Goal: Feedback & Contribution: Contribute content

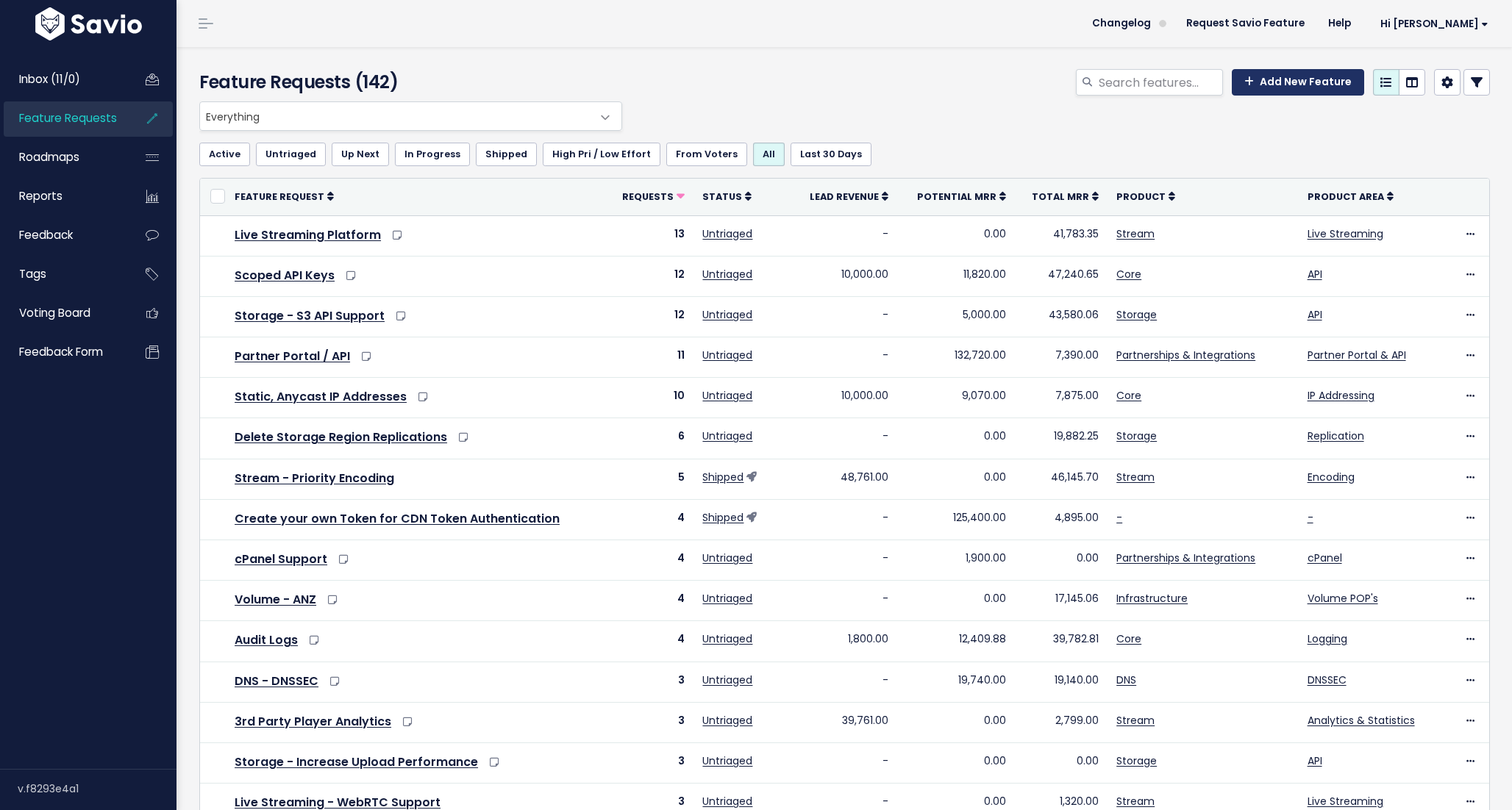
click at [1333, 87] on link "Add New Feature" at bounding box center [1298, 82] width 133 height 27
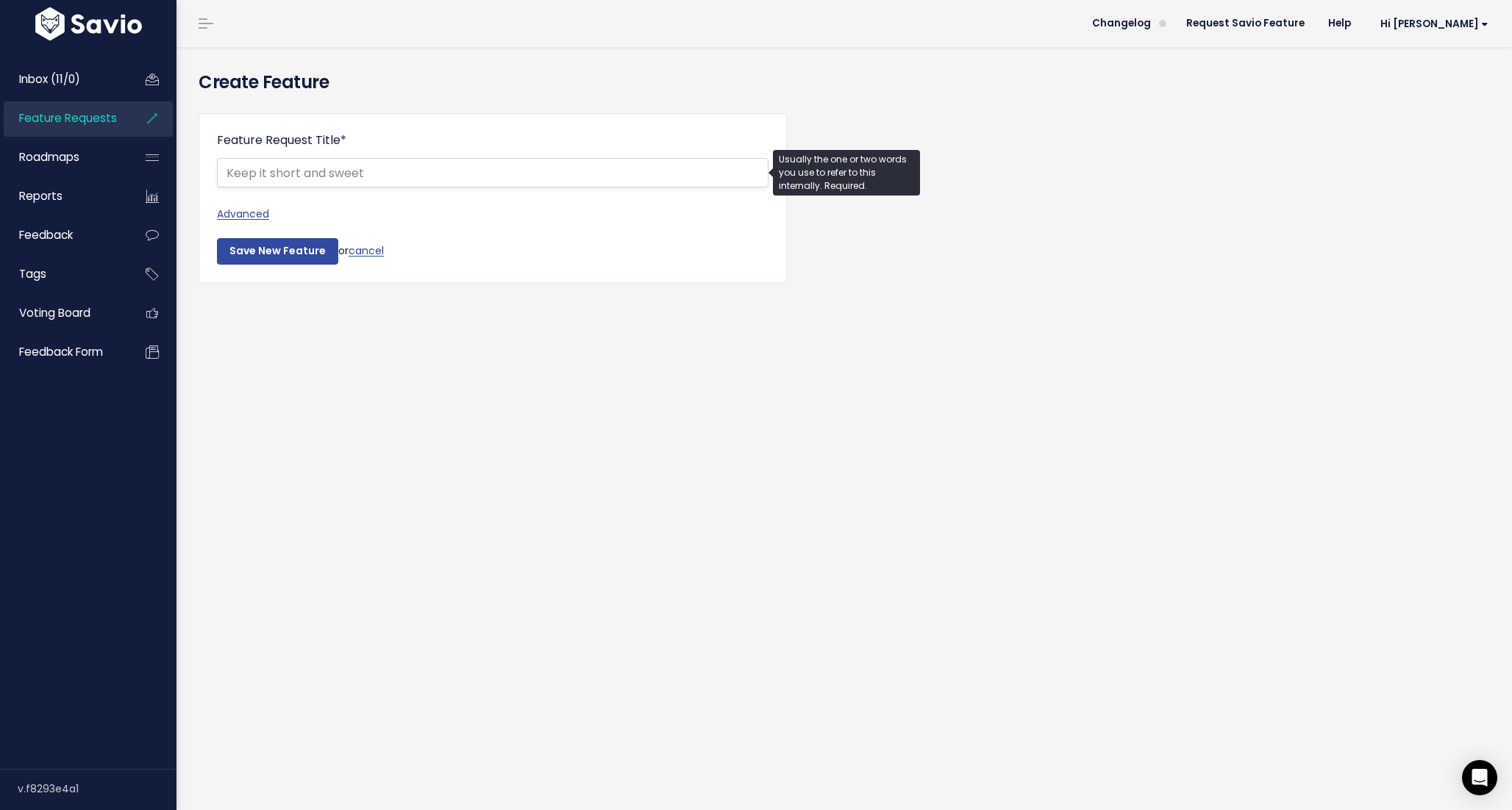
click at [56, 122] on span "Feature Requests" at bounding box center [68, 118] width 98 height 16
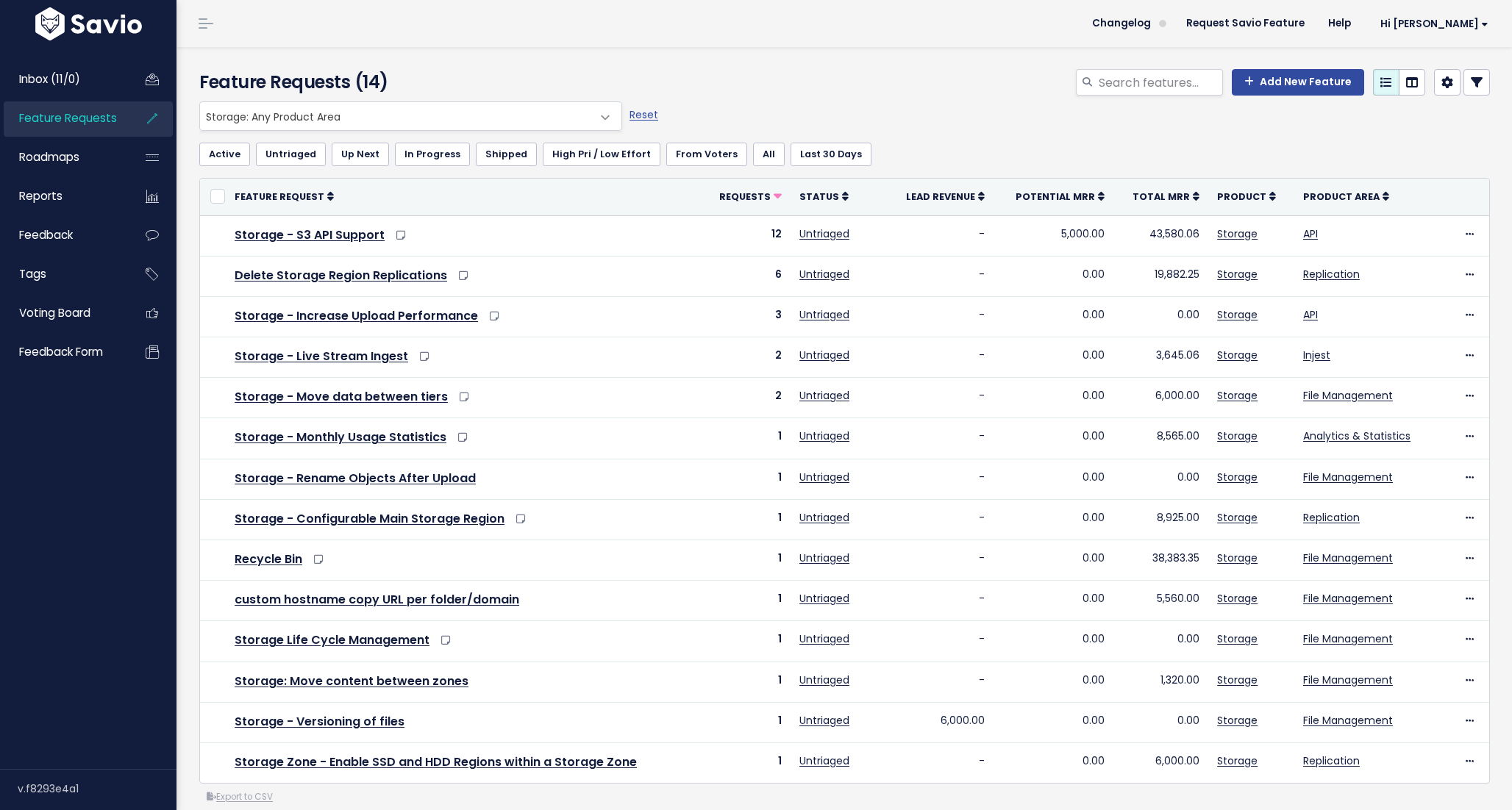
click at [317, 135] on div "Active Untriaged Up Next In Progress Shipped High Pri / Low Effort From Voters …" at bounding box center [845, 154] width 1291 height 47
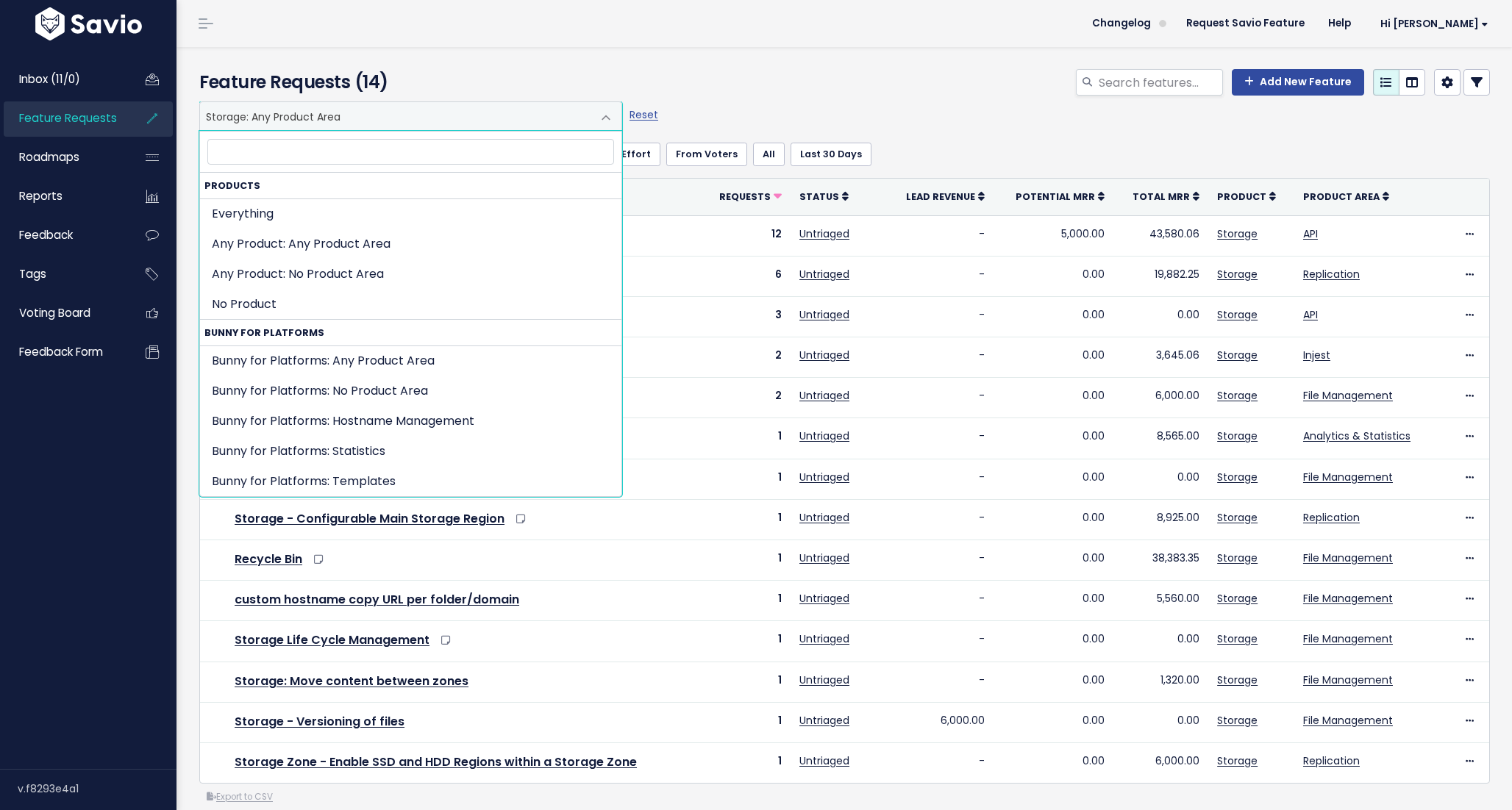
click at [317, 126] on span "Storage: Any Product Area" at bounding box center [396, 116] width 392 height 28
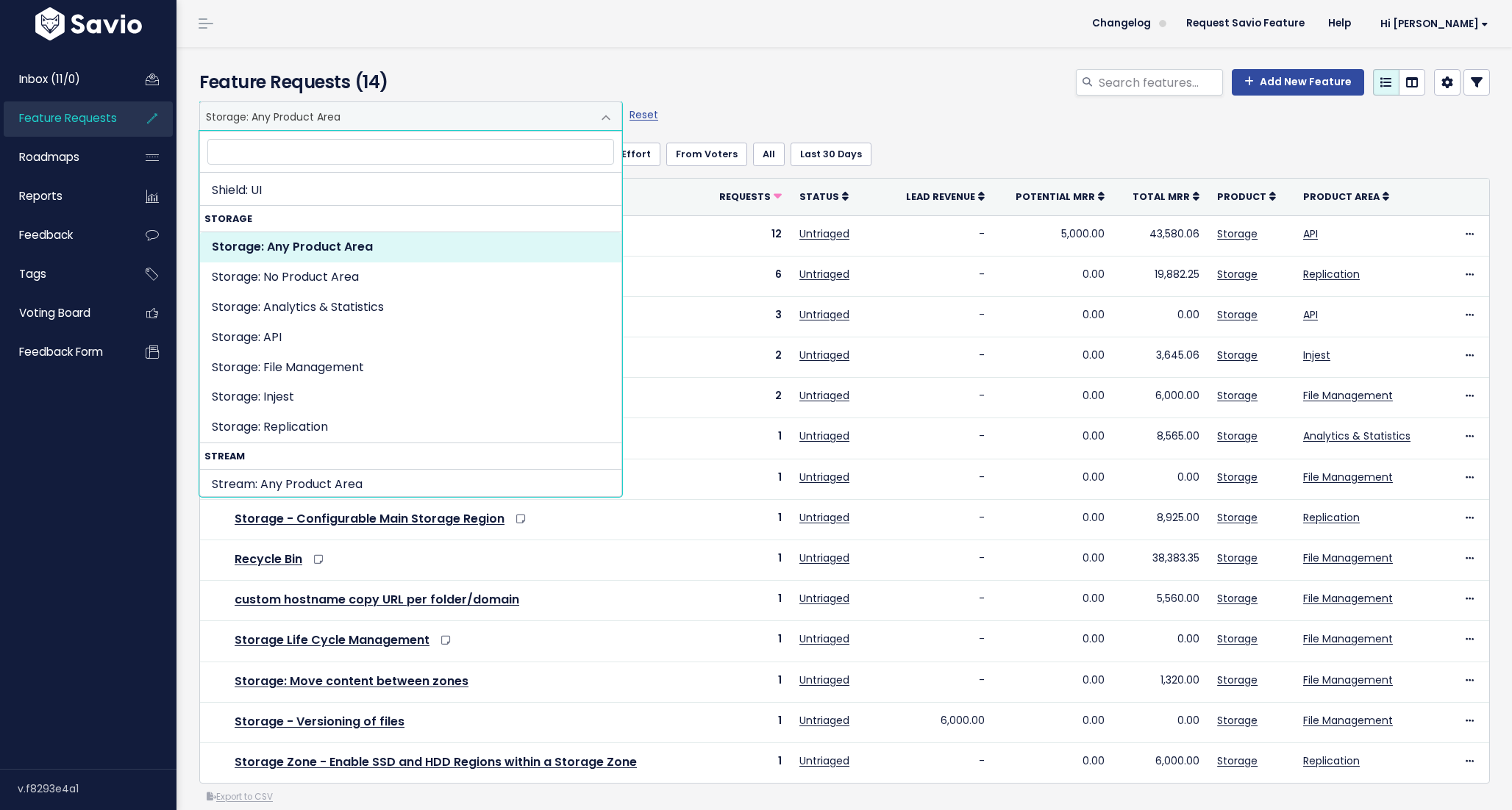
click at [312, 149] on input "search" at bounding box center [410, 152] width 407 height 26
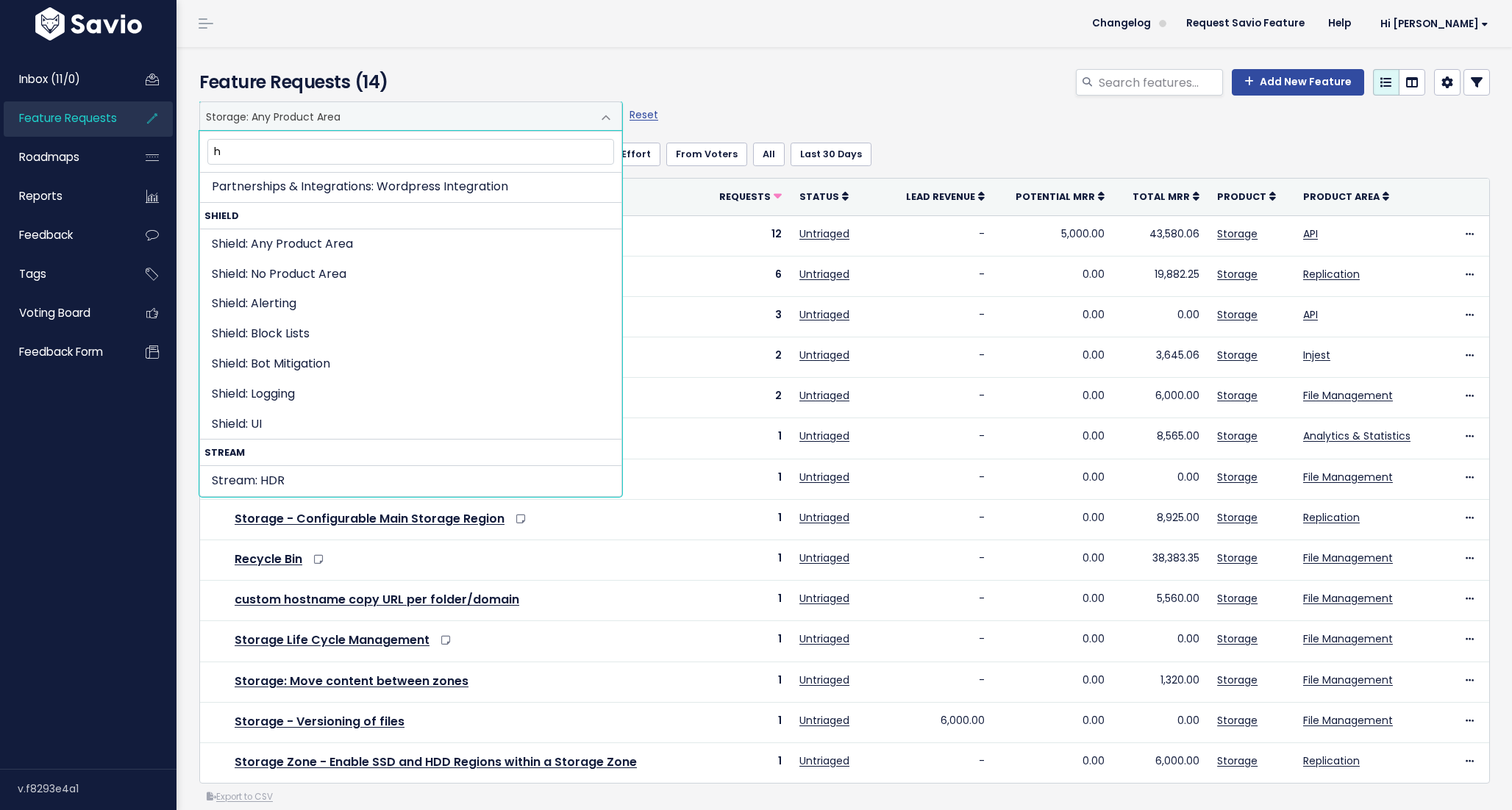
scroll to position [0, 0]
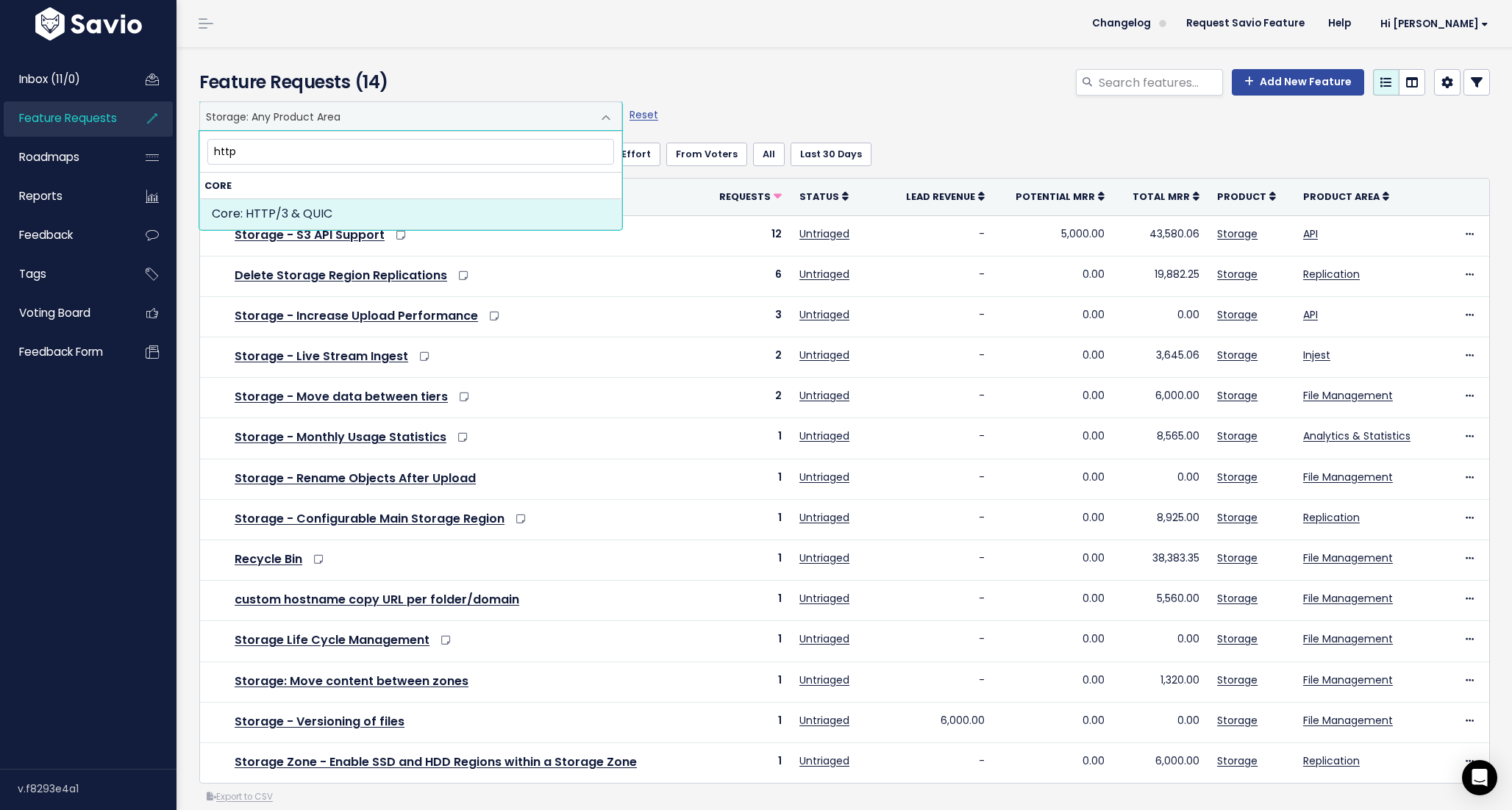
type input "http"
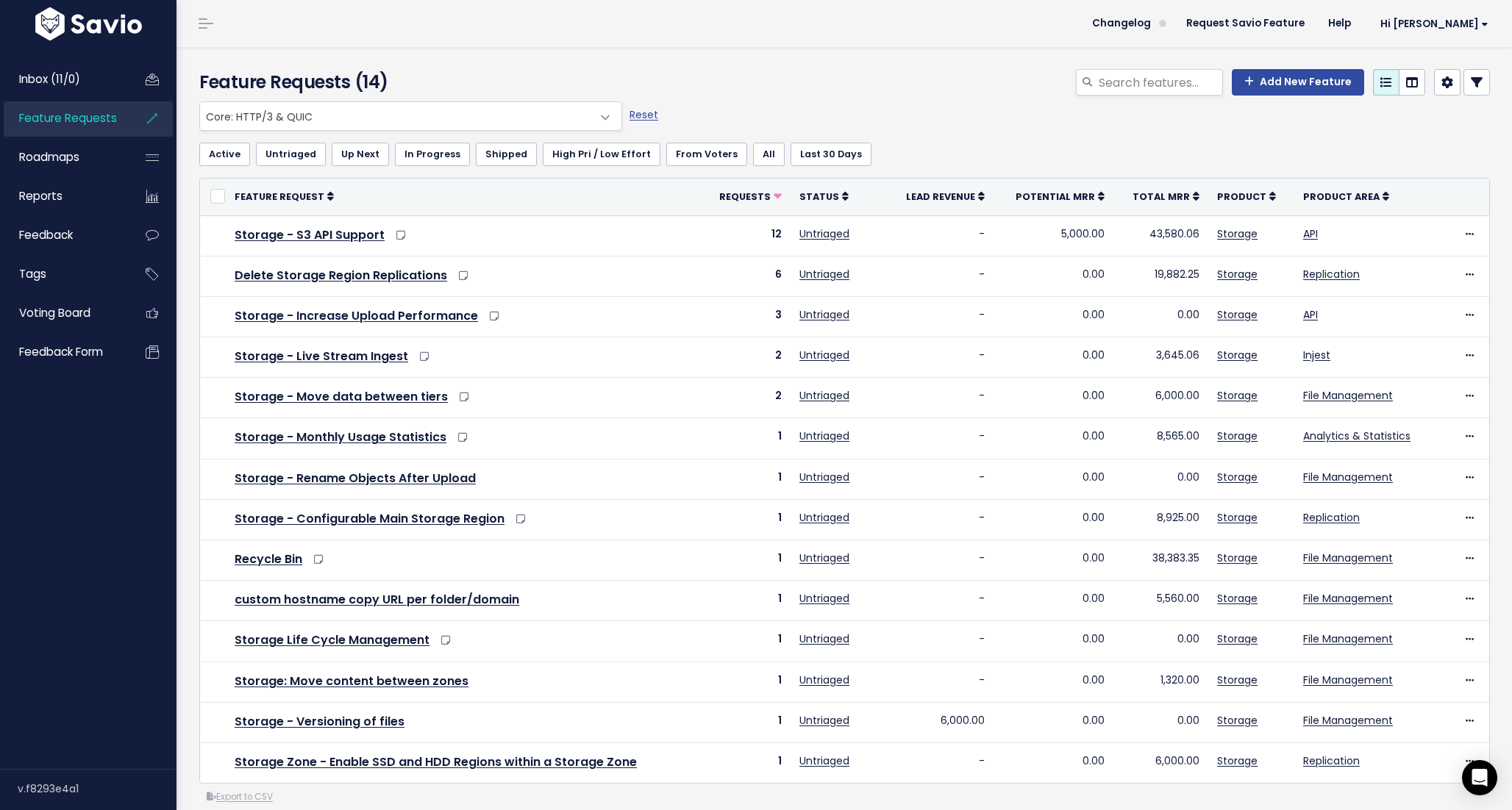
select select "MAIN:HTTP3_QUIC"
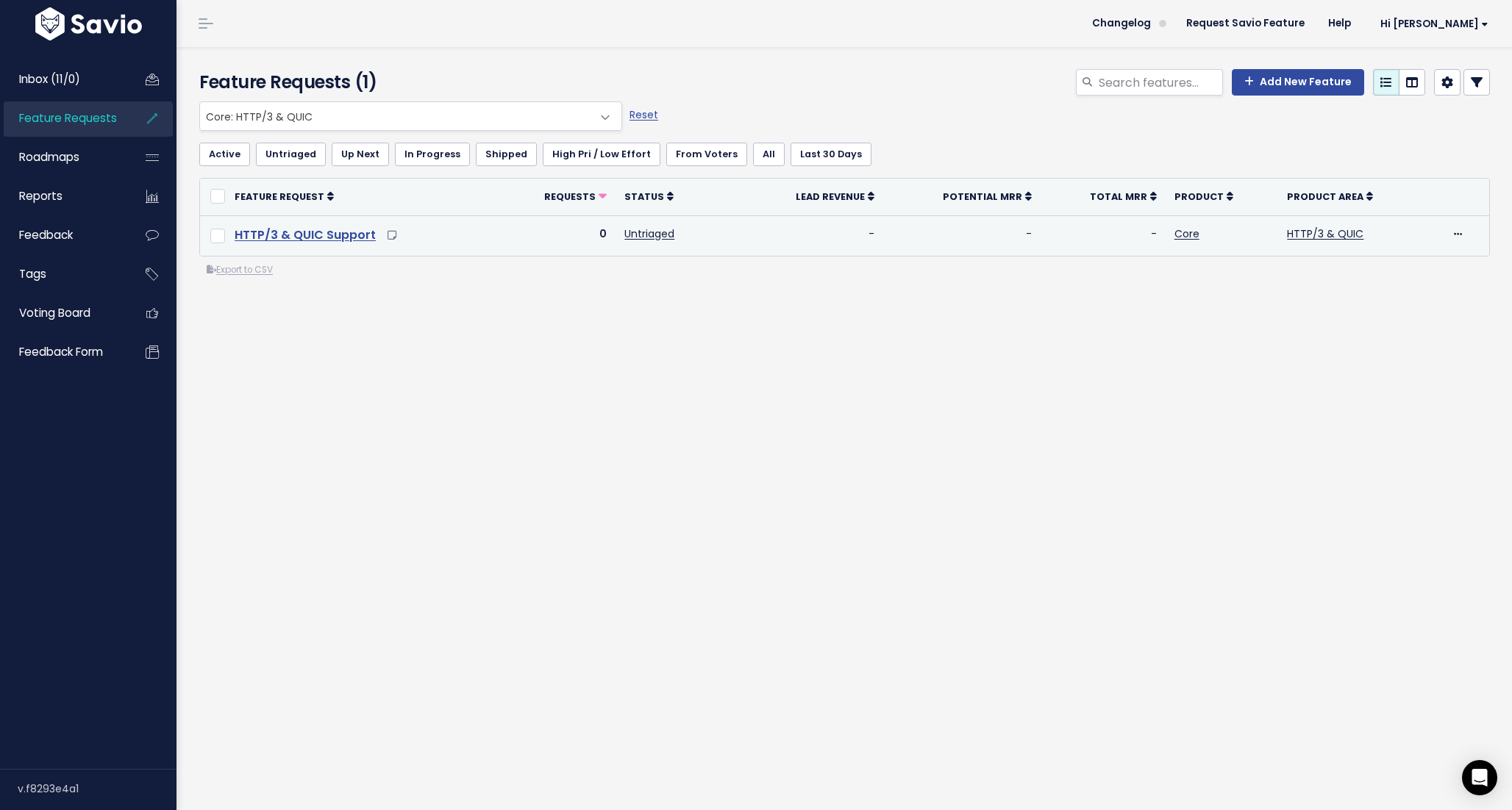
click at [323, 238] on link "HTTP/3 & QUIC Support" at bounding box center [304, 234] width 141 height 16
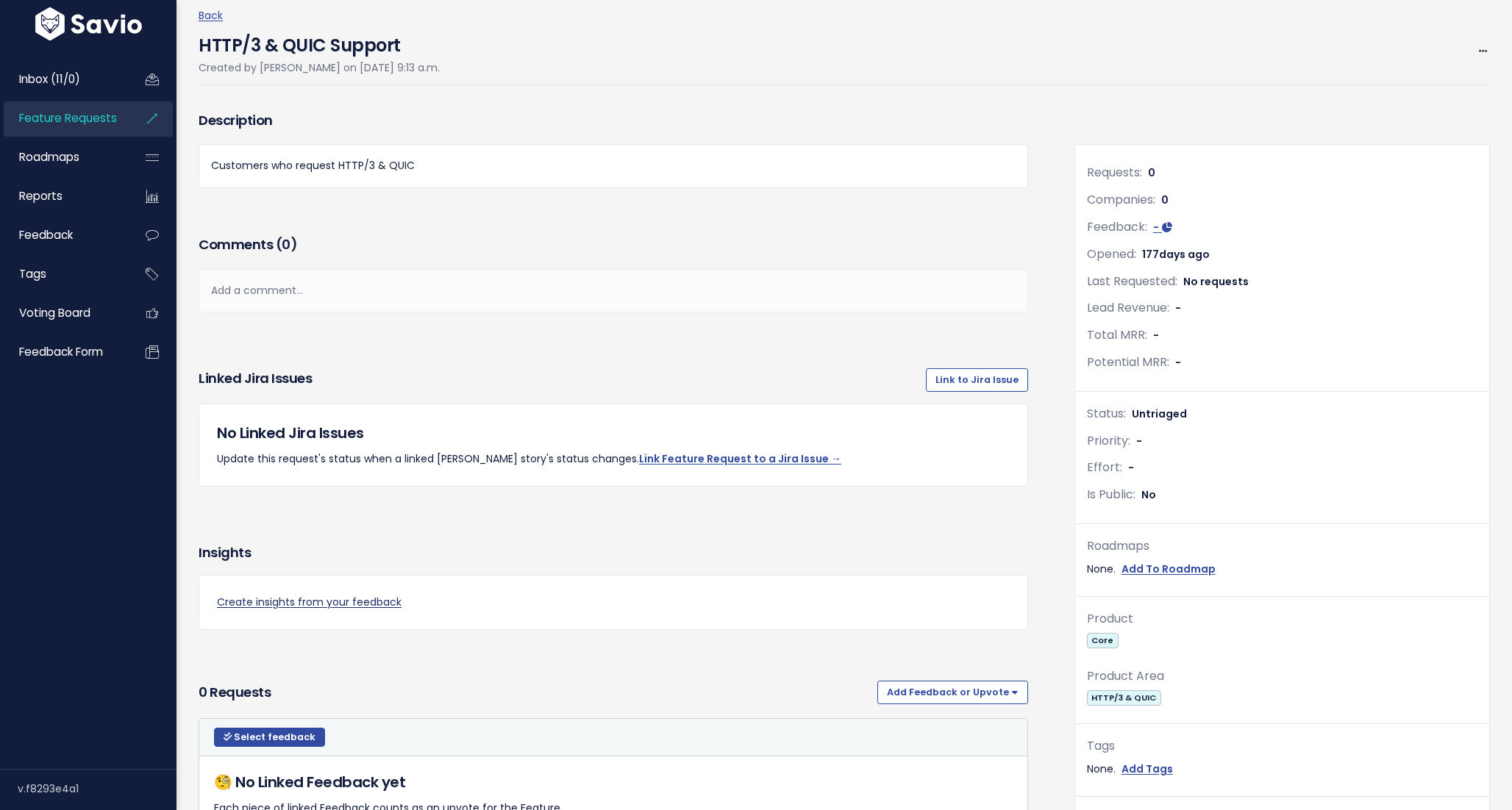
scroll to position [75, 0]
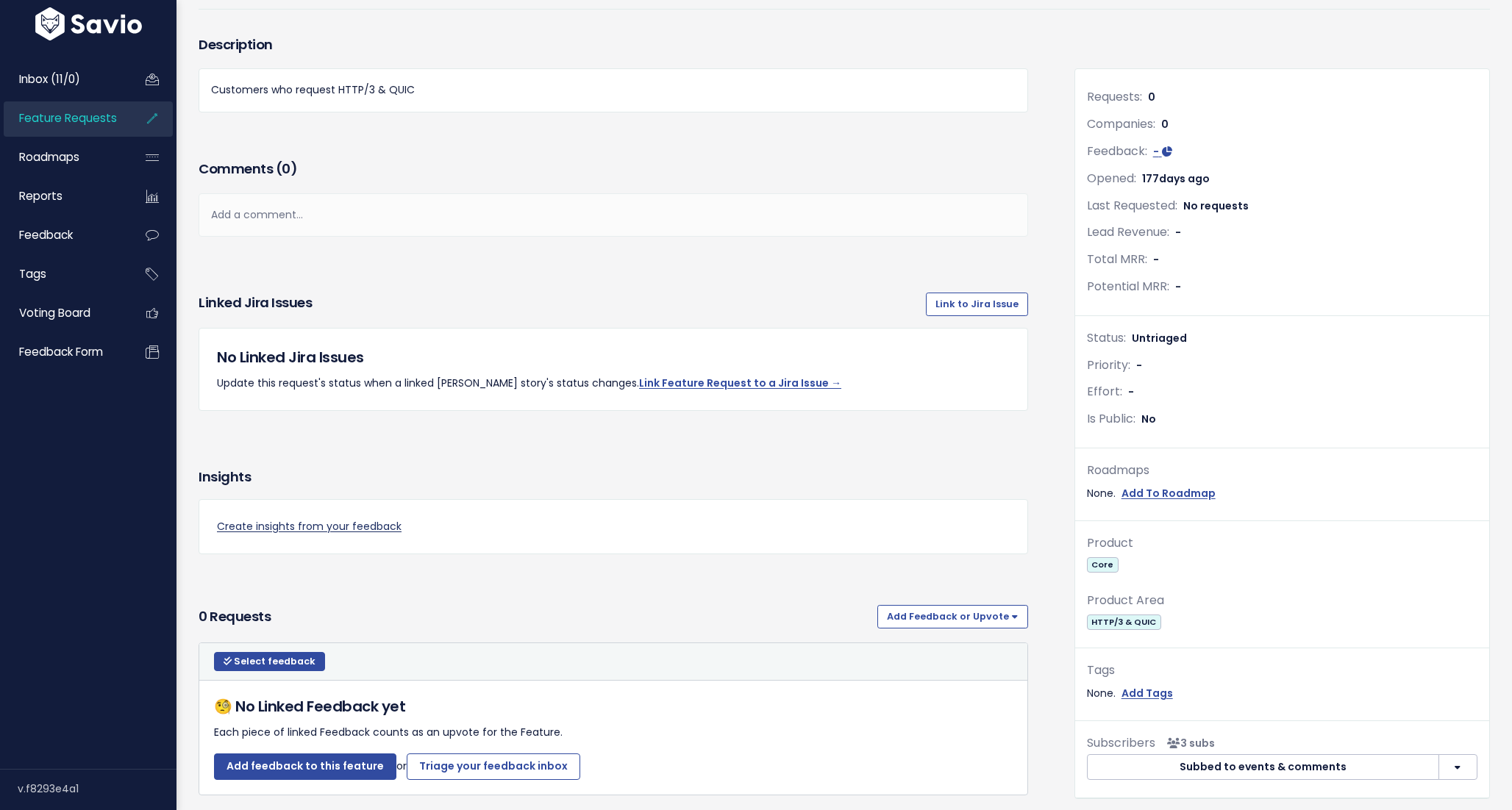
click at [387, 526] on link "Create insights from your feedback" at bounding box center [613, 526] width 793 height 18
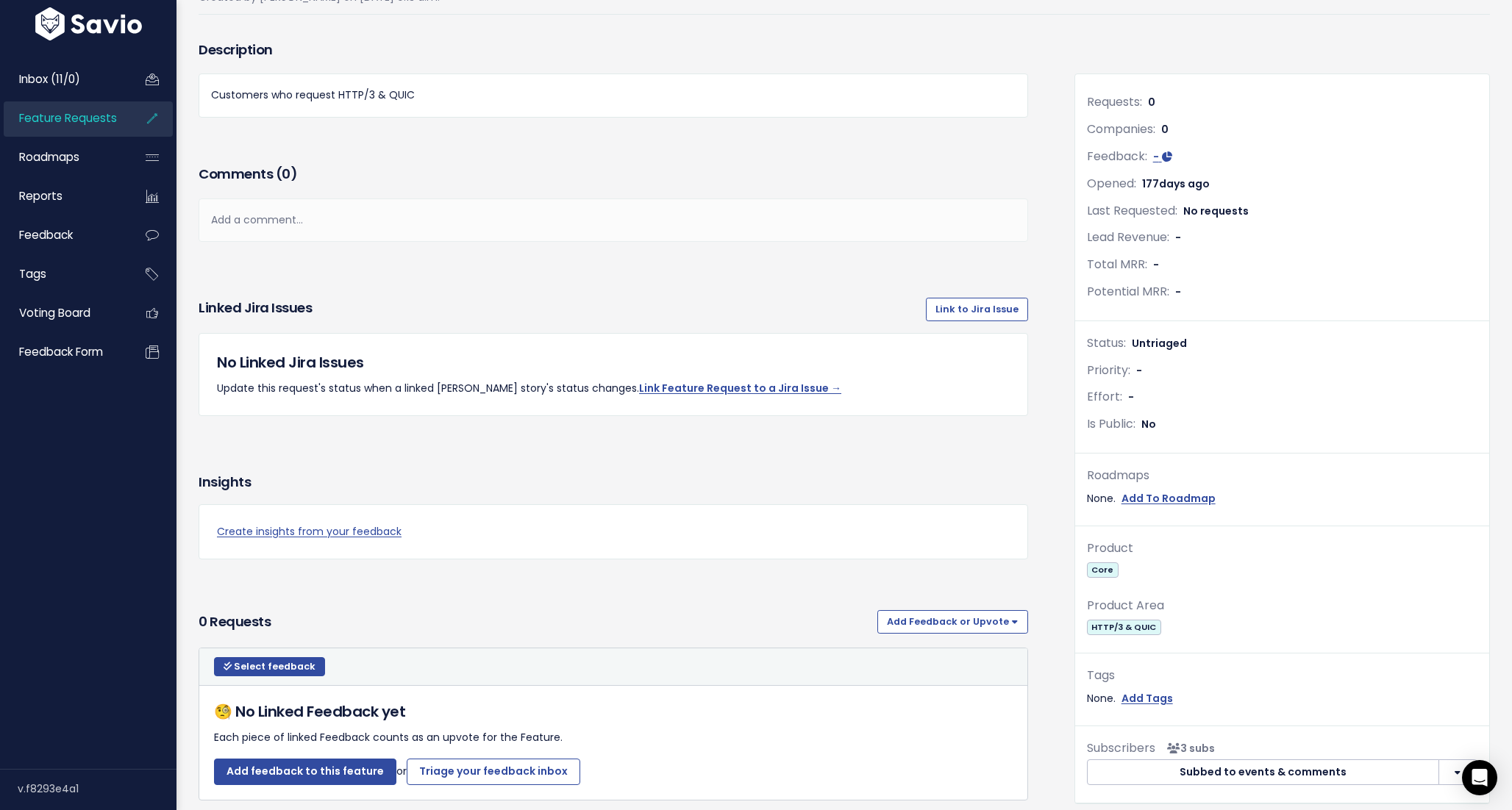
scroll to position [187, 0]
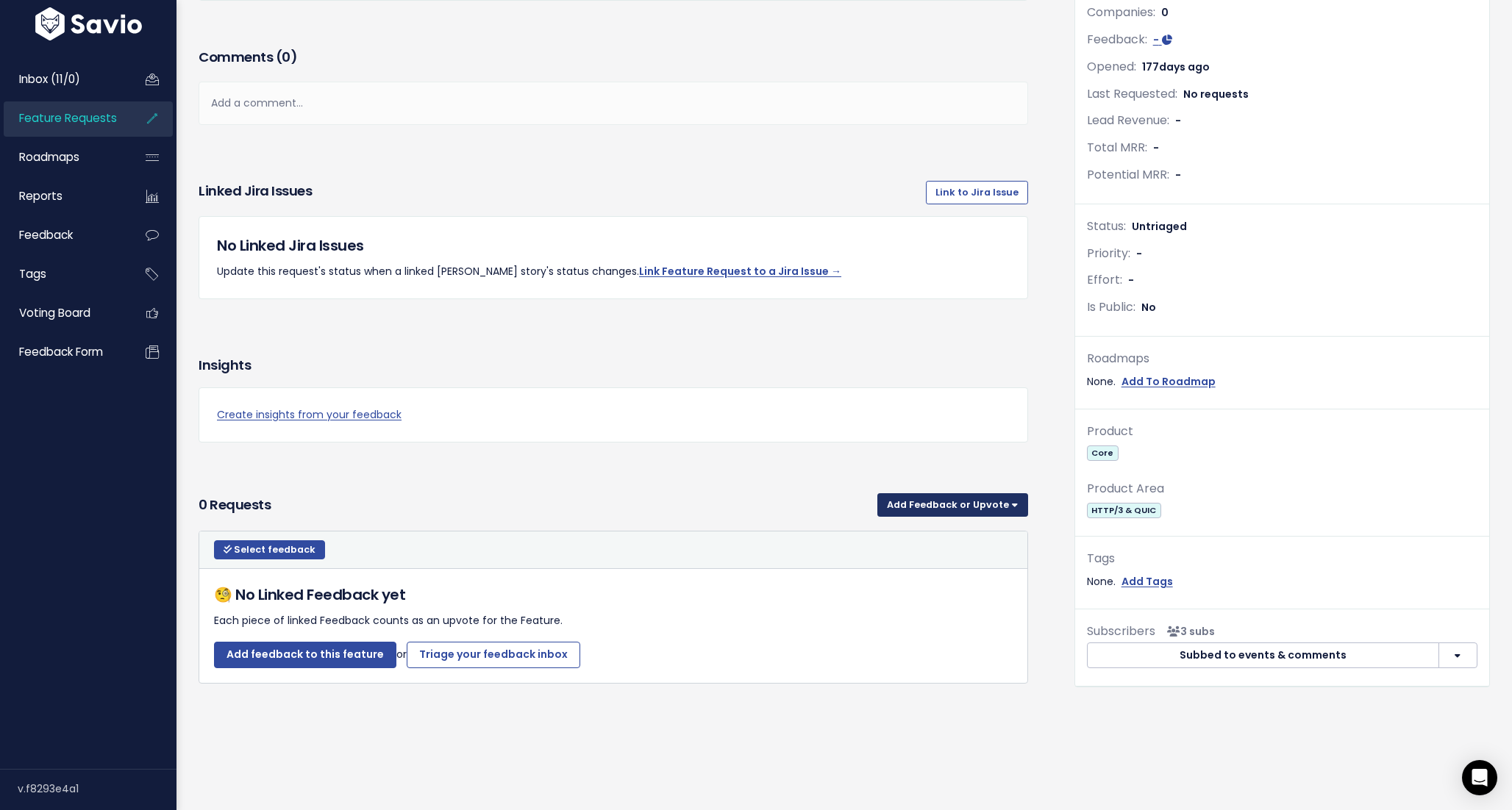
click at [995, 495] on button "Add Feedback or Upvote" at bounding box center [952, 505] width 151 height 23
click at [937, 578] on link "Add Feedback" at bounding box center [952, 572] width 139 height 29
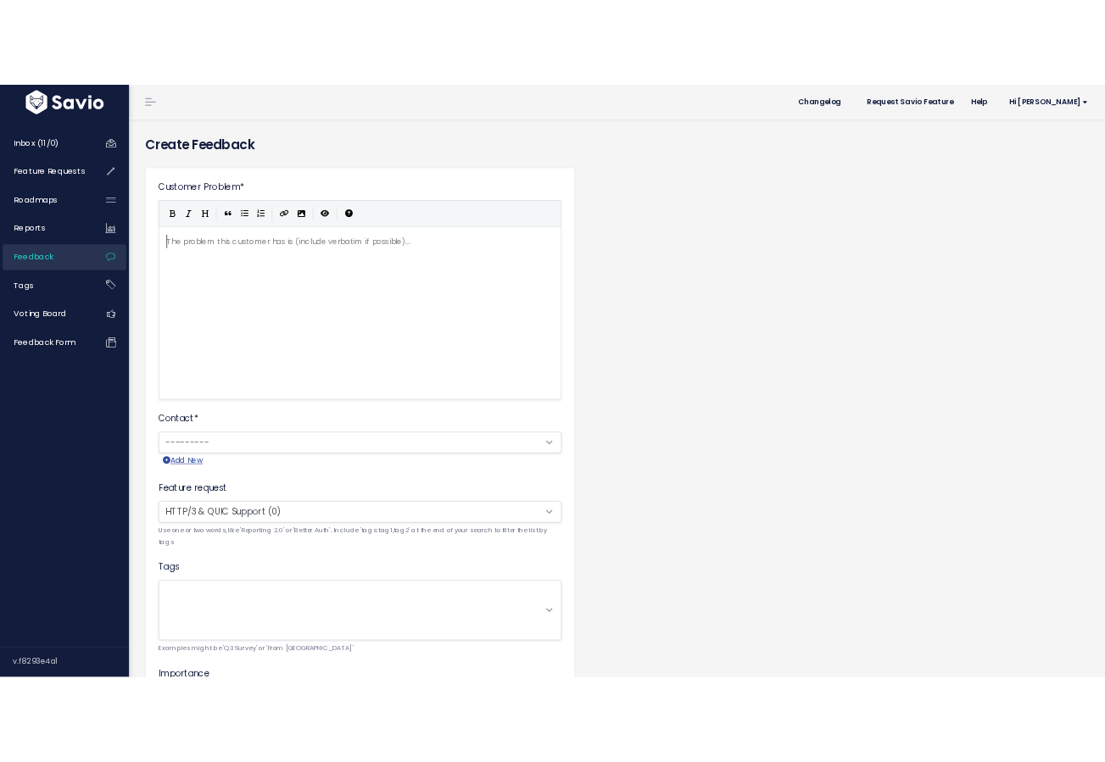
scroll to position [2, 0]
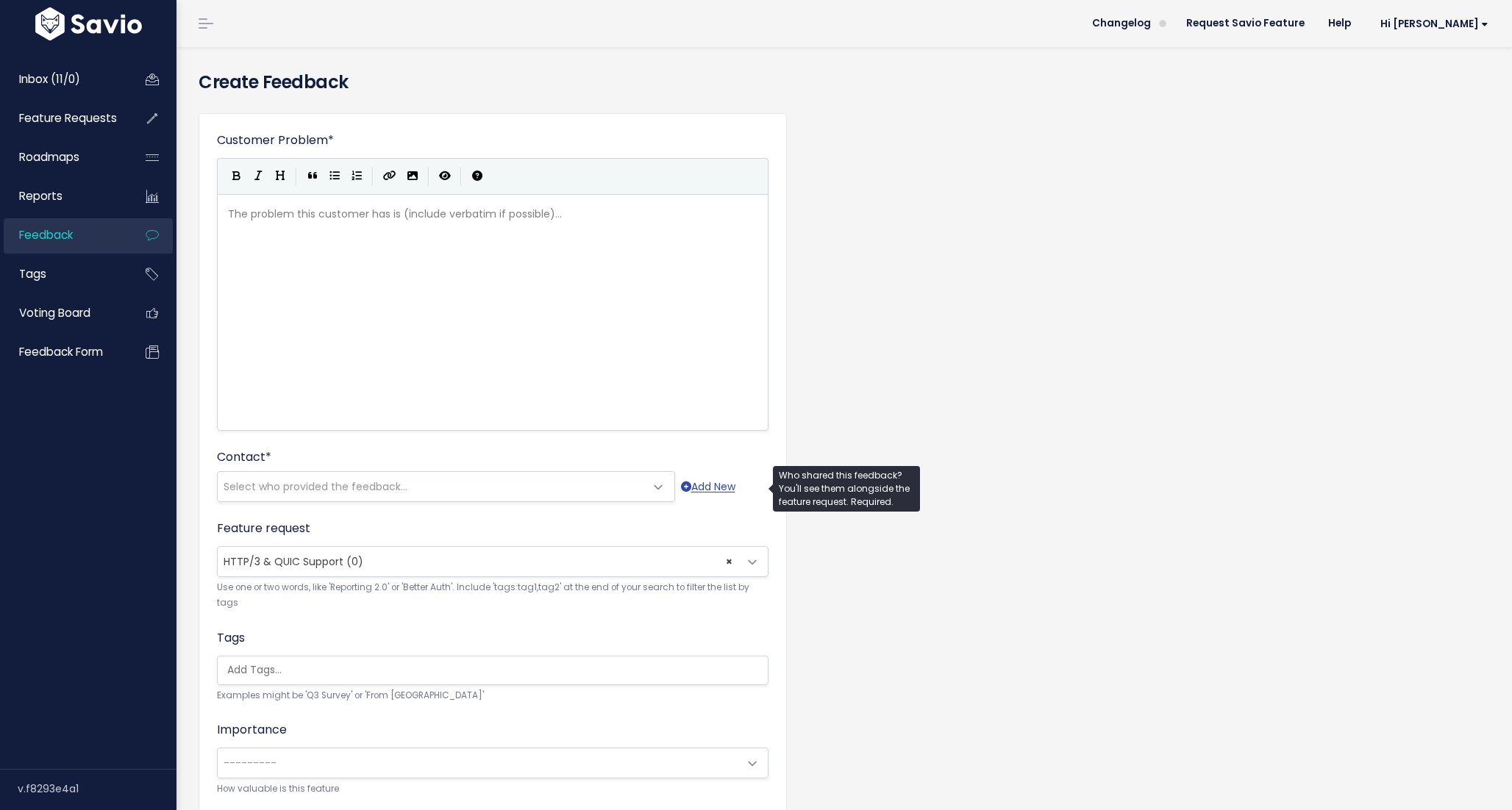
click at [433, 489] on span "Select who provided the feedback..." at bounding box center [431, 487] width 428 height 29
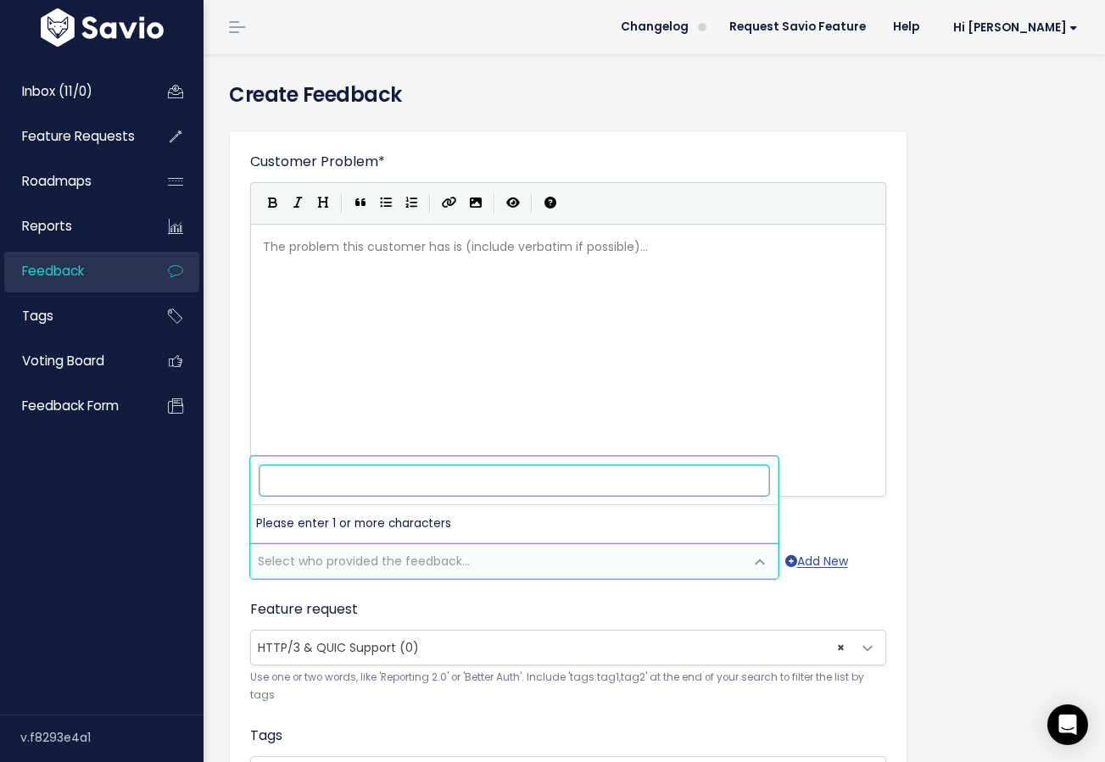
click at [326, 489] on input "search" at bounding box center [514, 480] width 510 height 30
paste input "[DOMAIN_NAME]"
type input "[DOMAIN_NAME]"
drag, startPoint x: 387, startPoint y: 484, endPoint x: 231, endPoint y: 475, distance: 157.1
click at [231, 475] on body "Inbox (11/0) Feature Requests Roadmaps ×" at bounding box center [552, 583] width 1105 height 1166
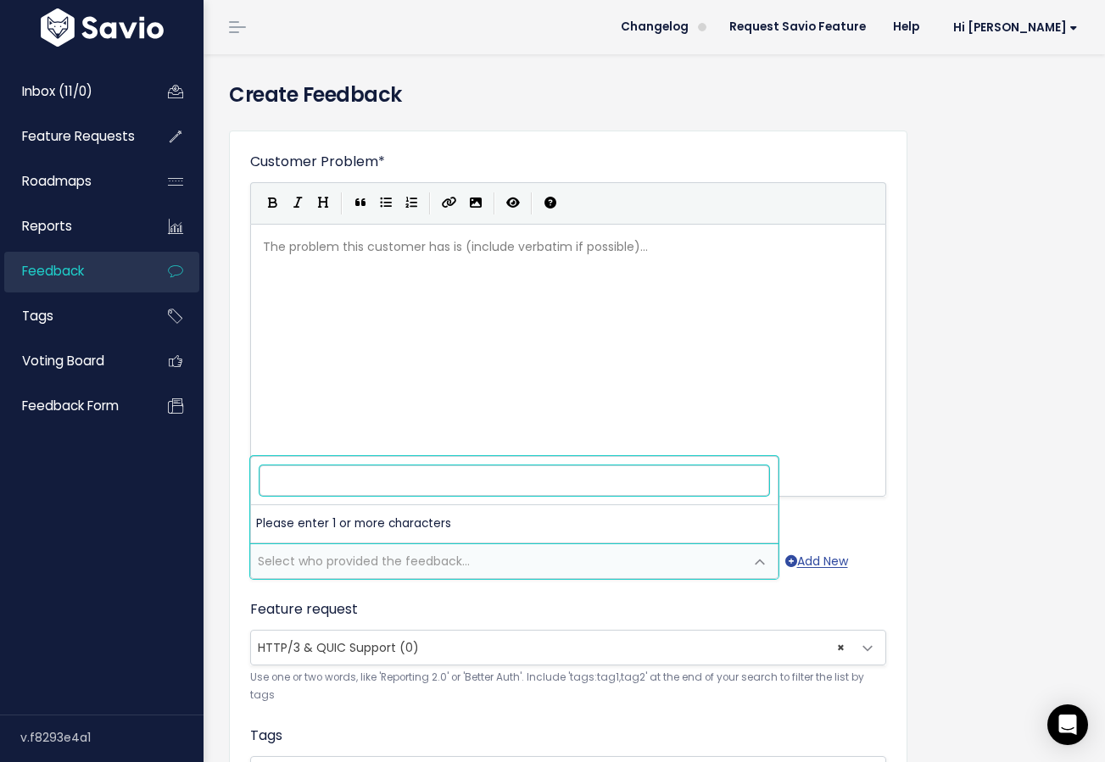
click at [415, 484] on input "search" at bounding box center [514, 480] width 510 height 30
paste input "[PERSON_NAME]"
type input "[PERSON_NAME]"
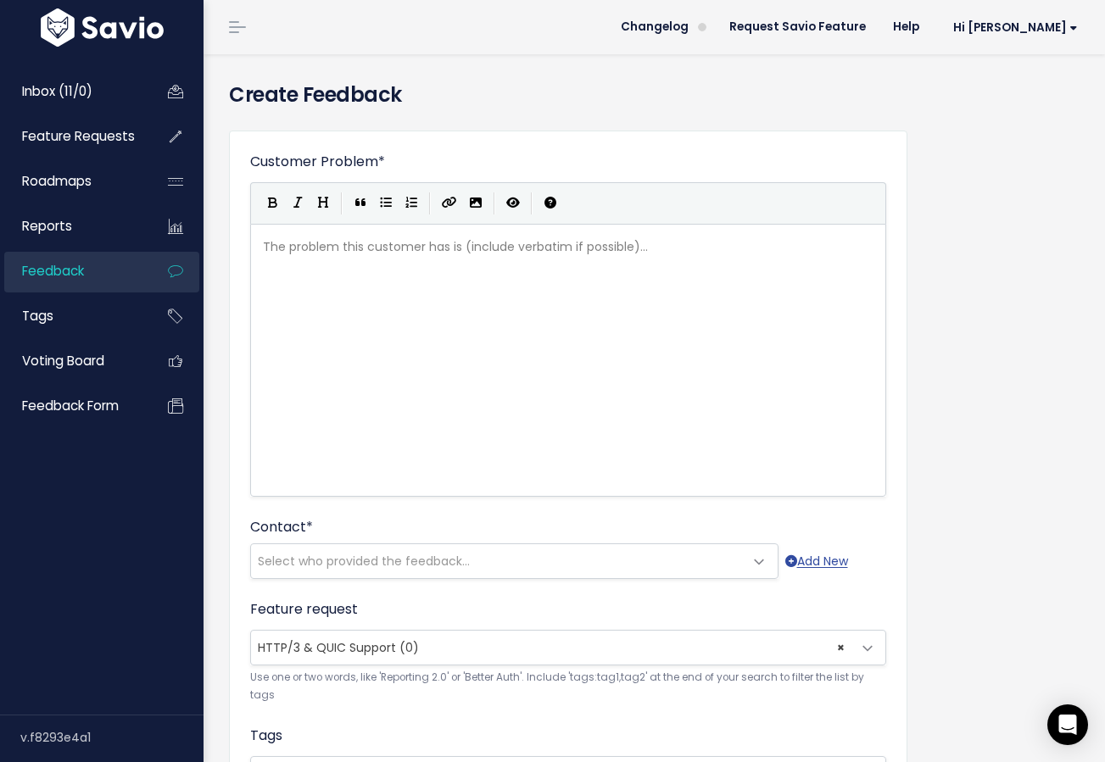
click at [1006, 482] on div "Customer Problem * | | | | The problem this customer has is (include verbatim i…" at bounding box center [654, 628] width 876 height 1022
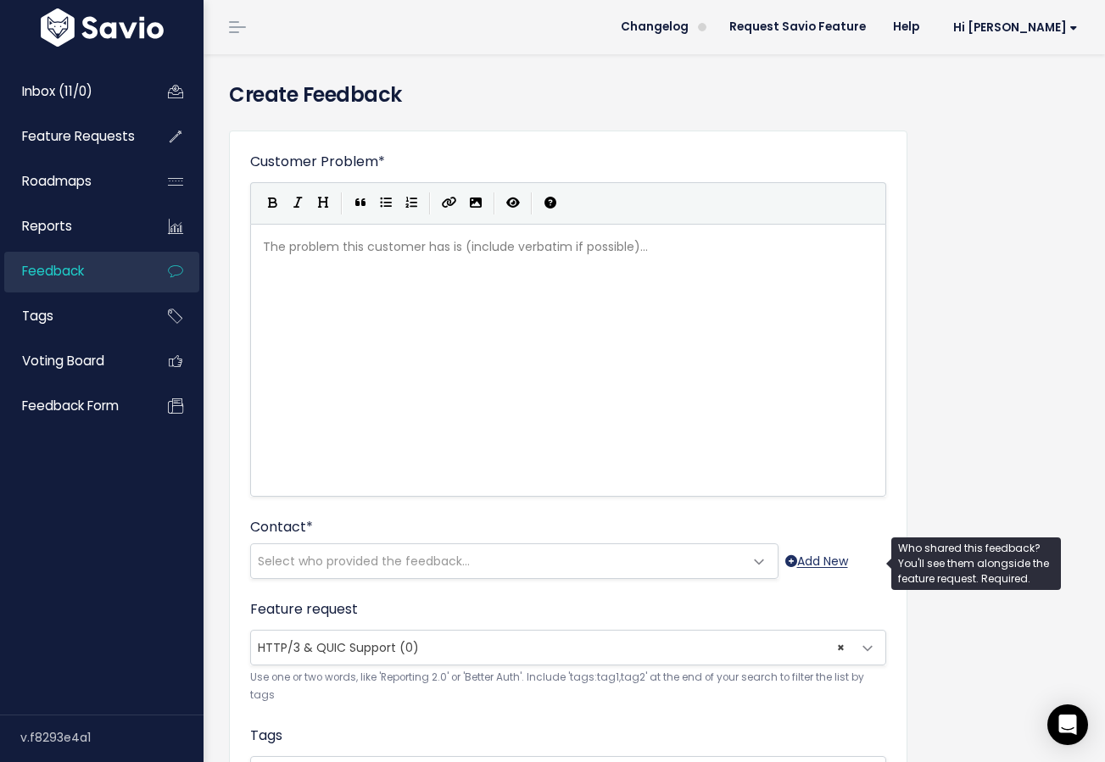
click at [833, 565] on link "Add New" at bounding box center [816, 561] width 63 height 21
